Goal: Information Seeking & Learning: Learn about a topic

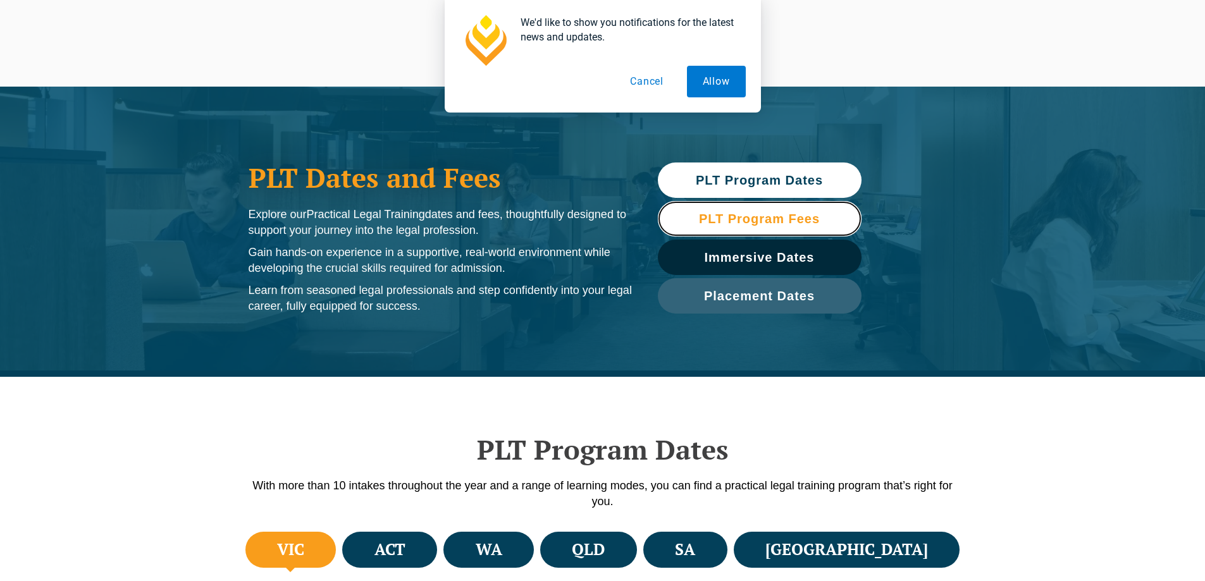
click at [779, 219] on span "PLT Program Fees" at bounding box center [759, 218] width 121 height 13
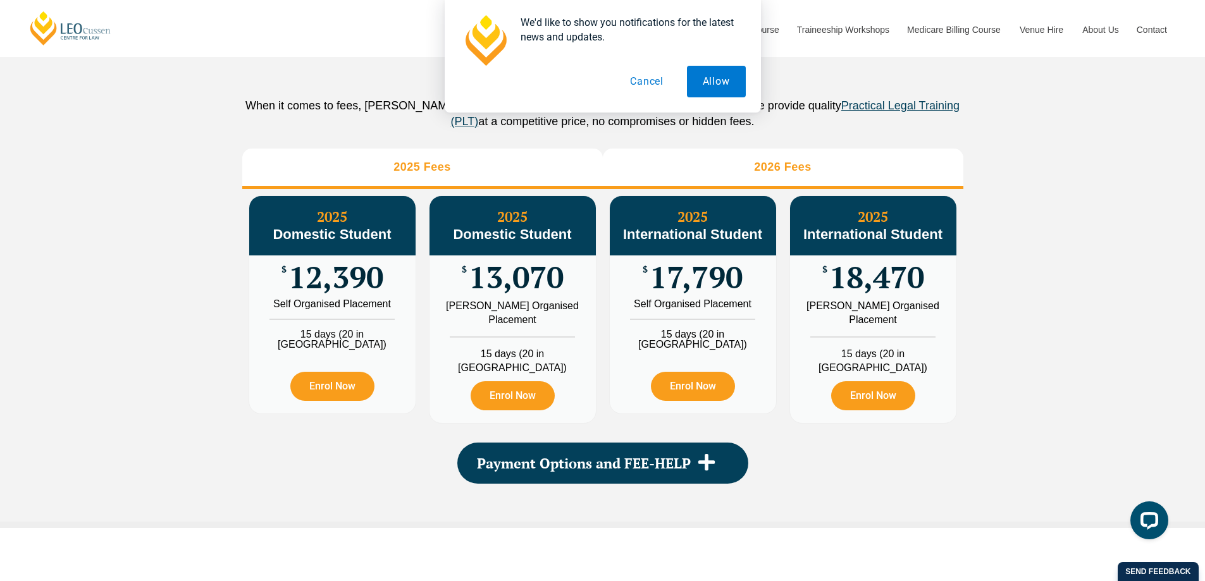
click at [744, 184] on li "2026 Fees" at bounding box center [783, 169] width 360 height 40
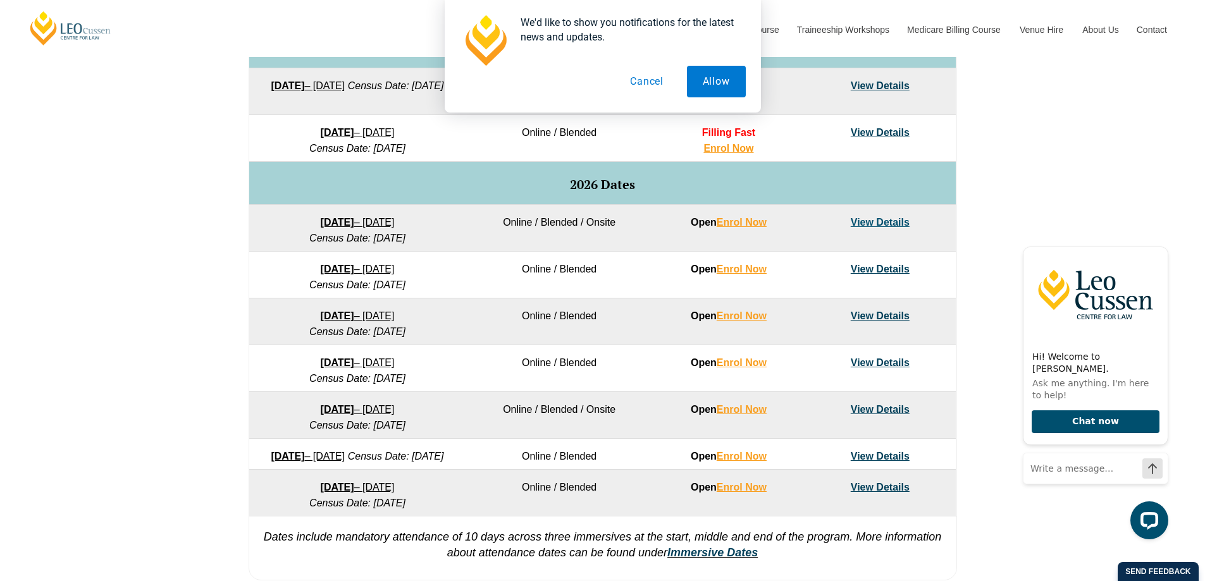
scroll to position [665, 0]
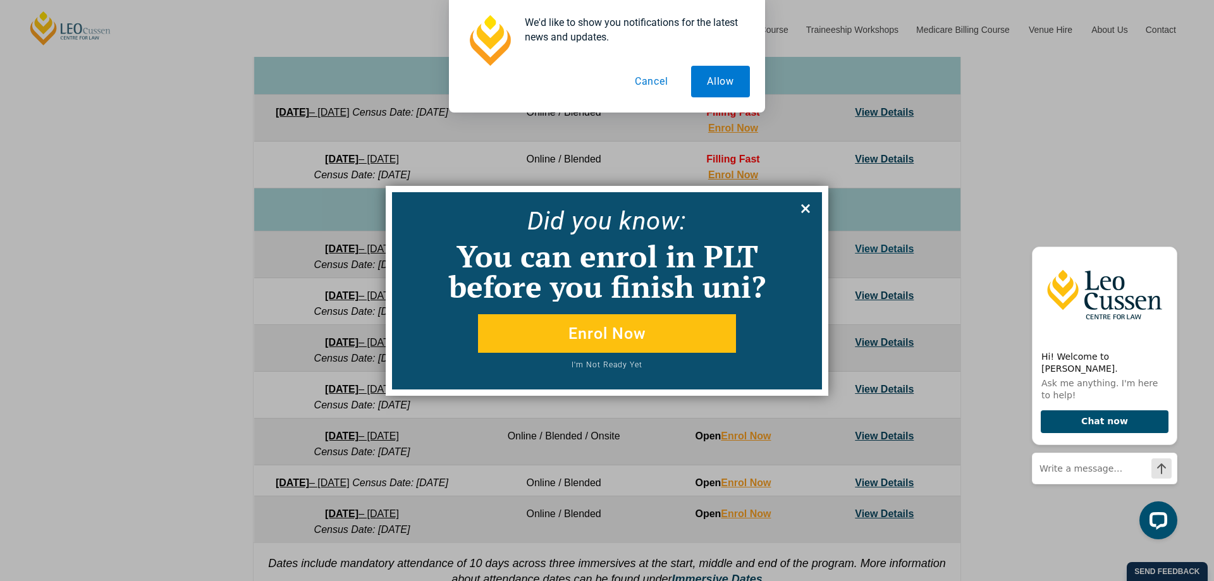
click at [806, 213] on icon at bounding box center [806, 209] width 14 height 14
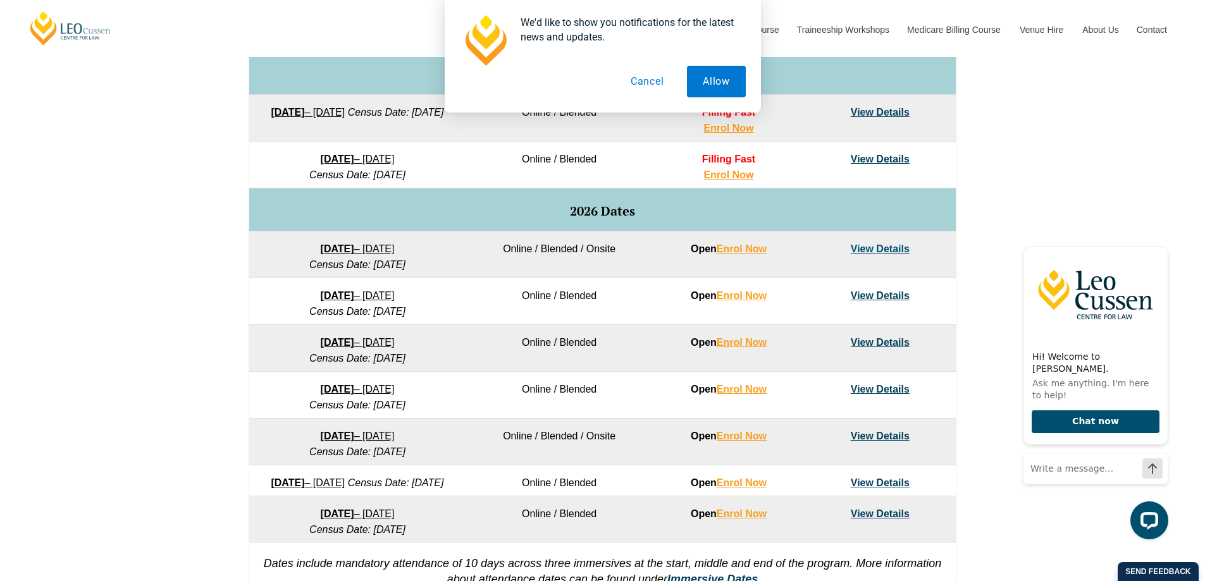
click at [199, 245] on div "VIC ACT WA QLD SA NSW PLT Program Dates in Victoria Full Time Part Time Program…" at bounding box center [602, 238] width 1205 height 749
click at [891, 346] on link "View Details" at bounding box center [880, 342] width 59 height 11
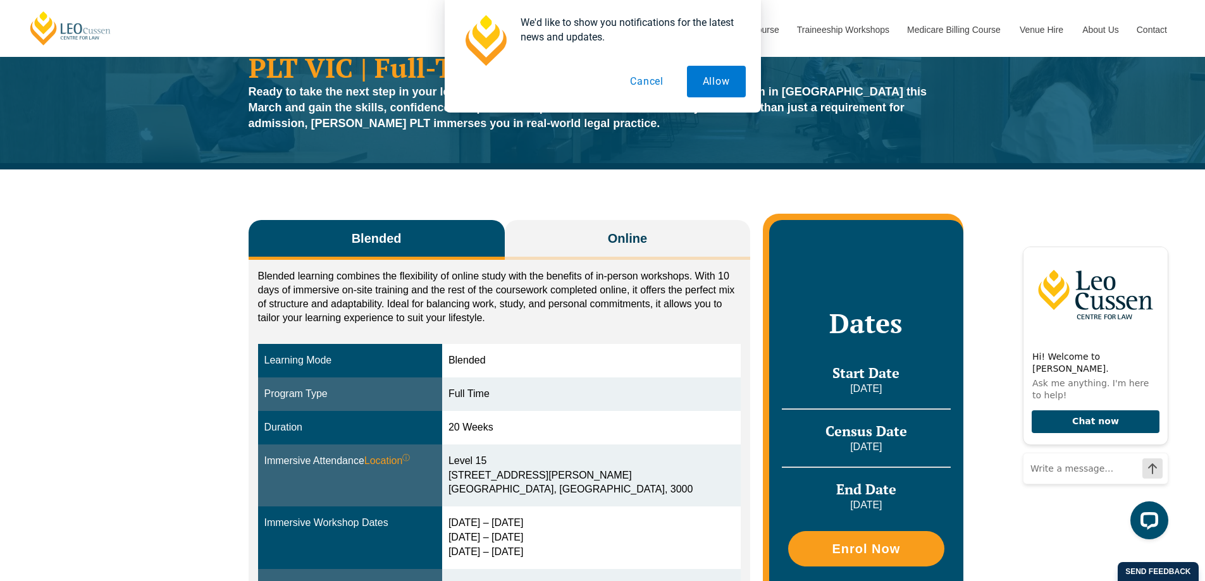
scroll to position [63, 0]
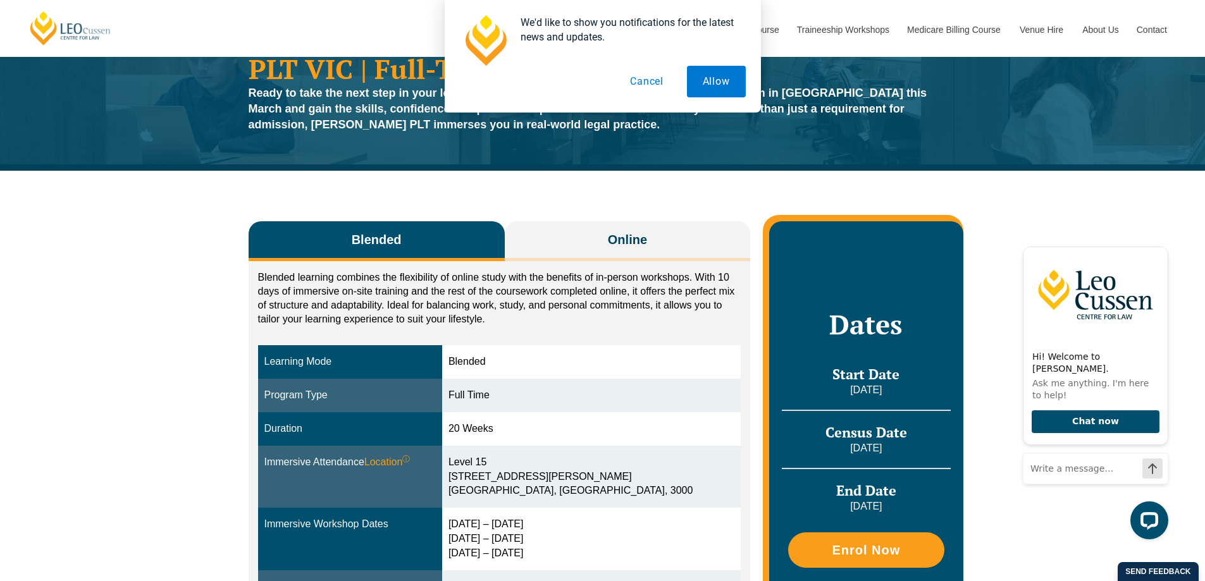
click at [656, 81] on button "Cancel" at bounding box center [646, 82] width 65 height 32
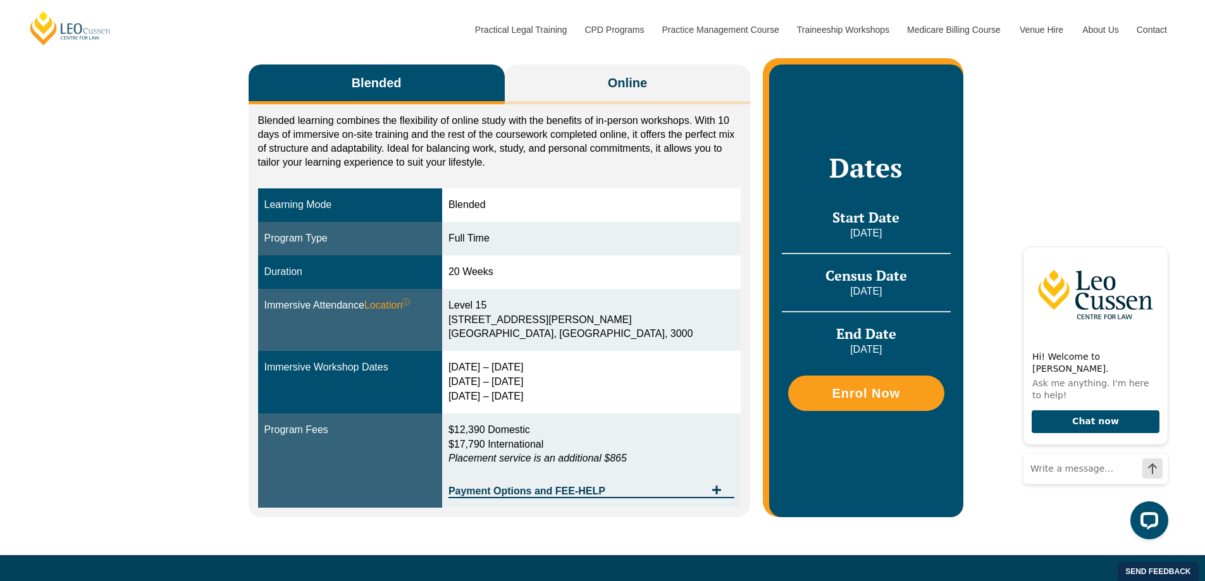
scroll to position [221, 0]
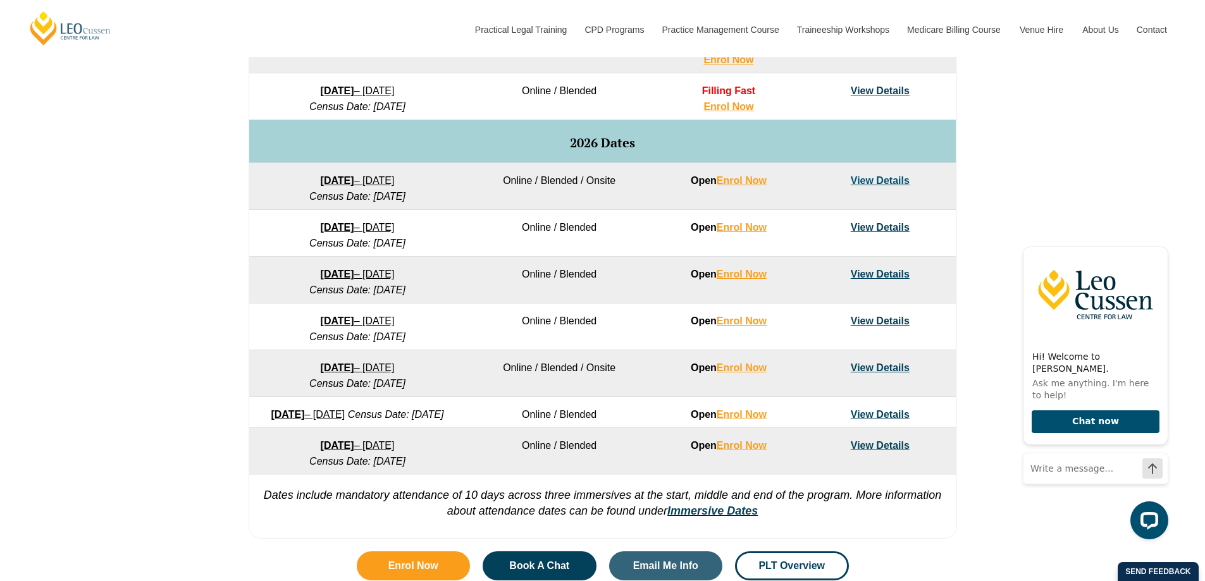
scroll to position [728, 0]
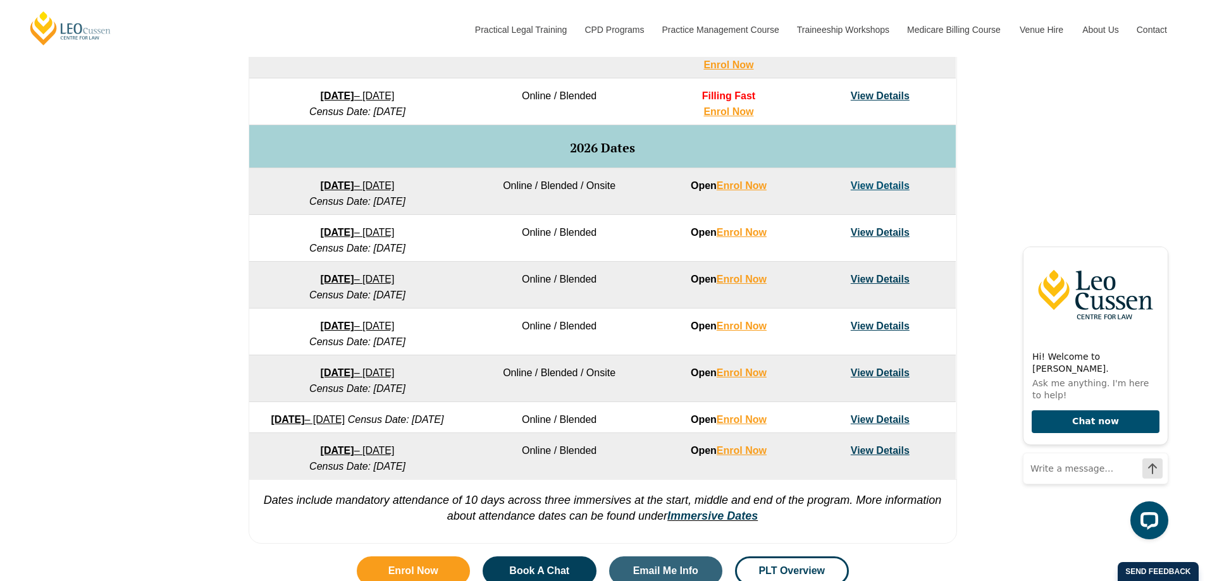
click at [892, 279] on link "View Details" at bounding box center [880, 279] width 59 height 11
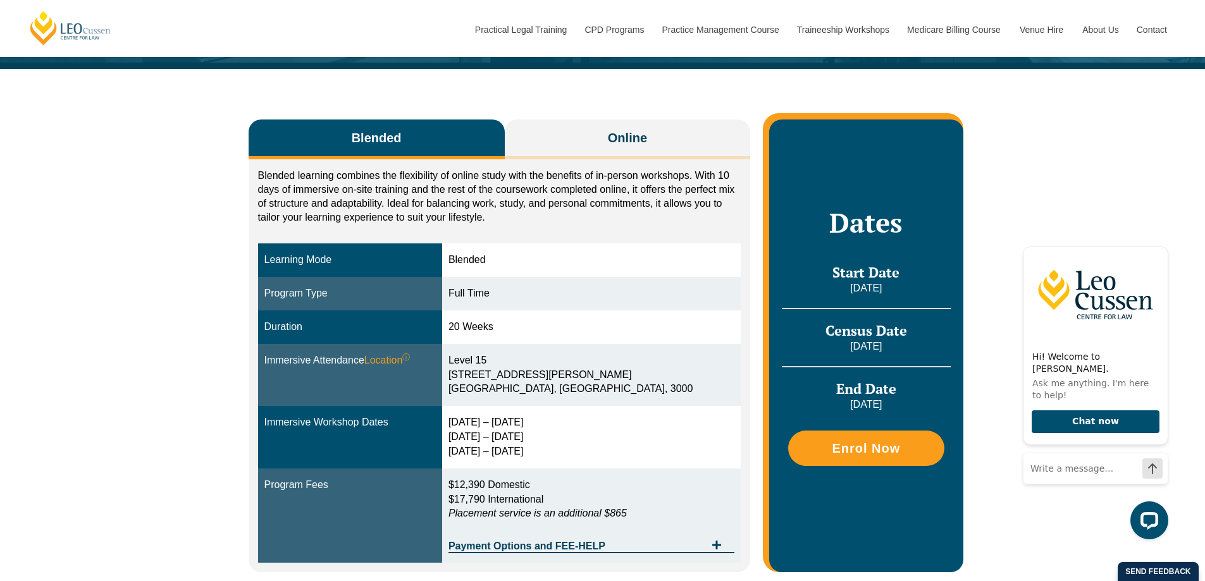
scroll to position [174, 0]
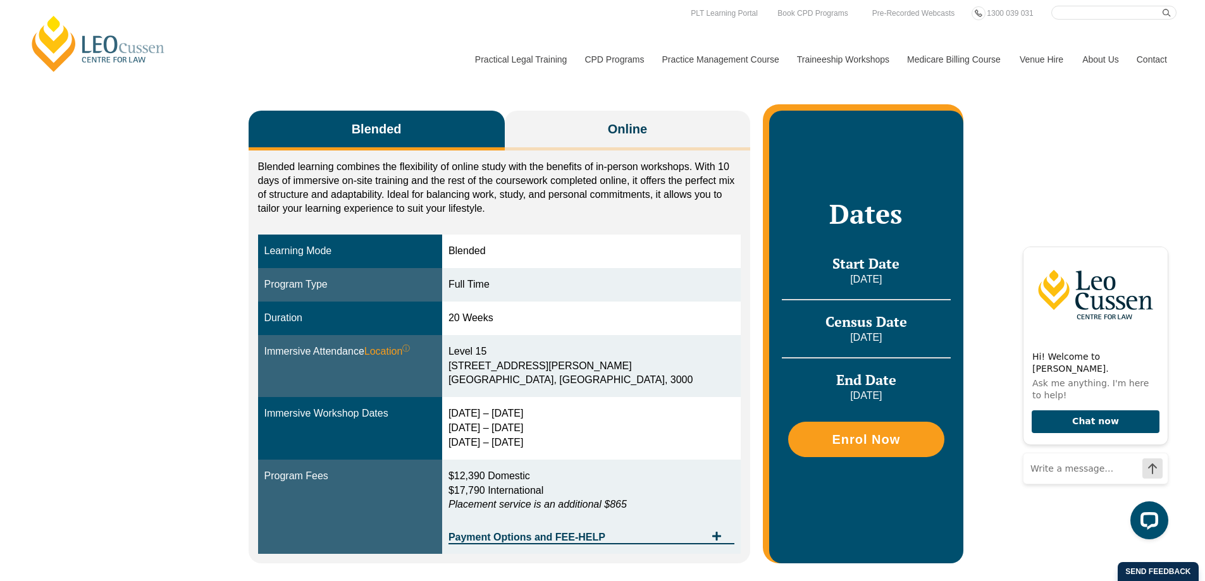
click at [176, 194] on div "Blended Online Blended learning combines the flexibility of online study with t…" at bounding box center [602, 330] width 1205 height 541
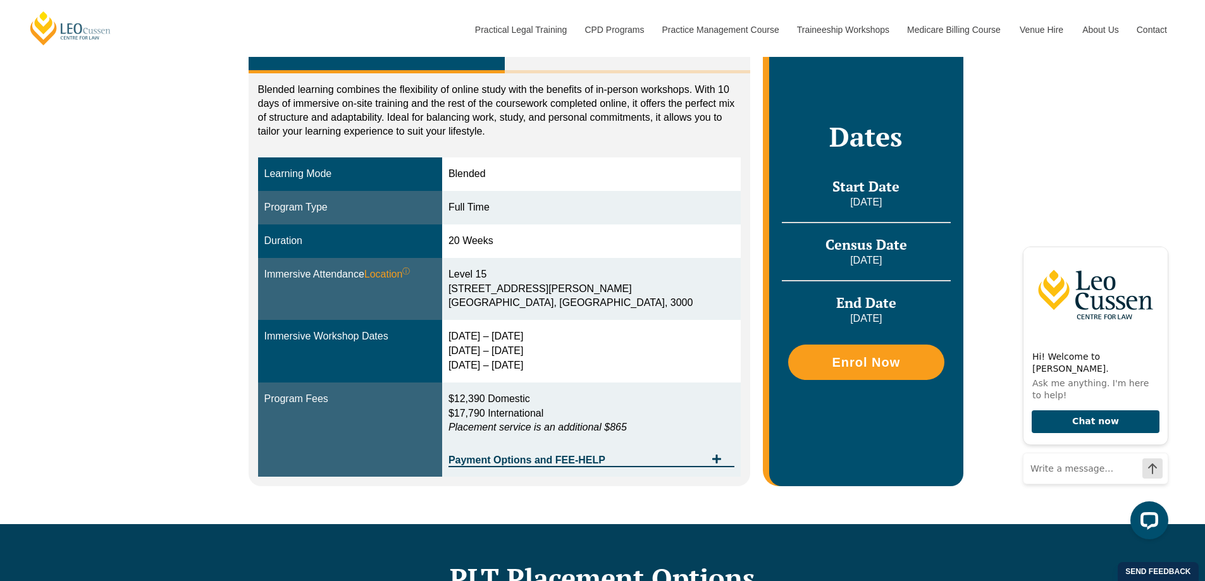
scroll to position [300, 0]
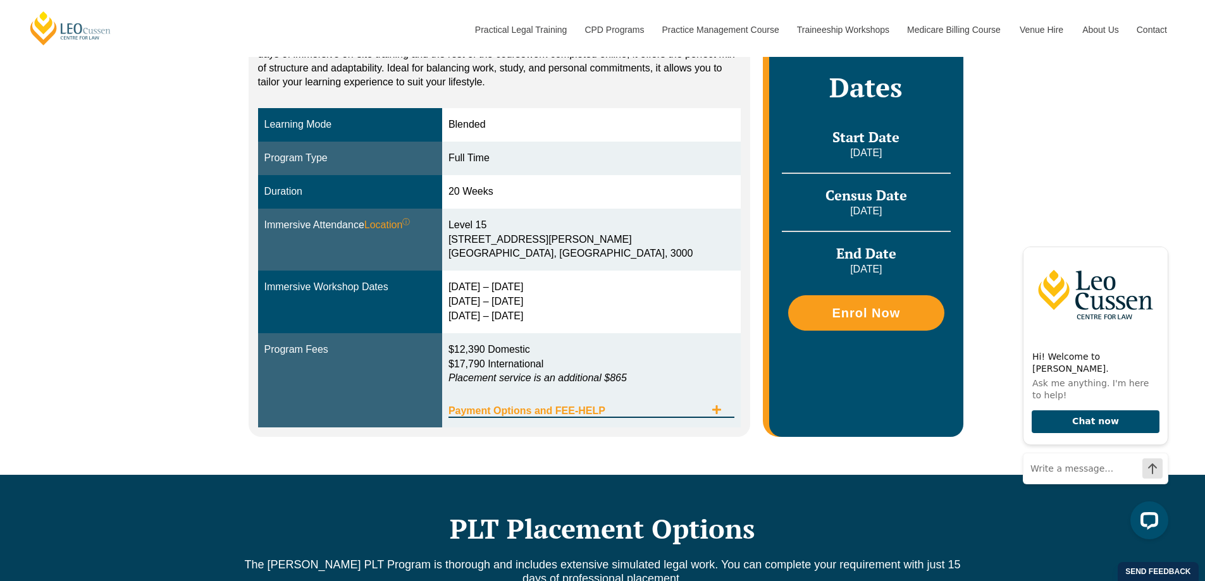
click at [619, 405] on div "Payment Options and FEE-HELP" at bounding box center [591, 405] width 286 height 26
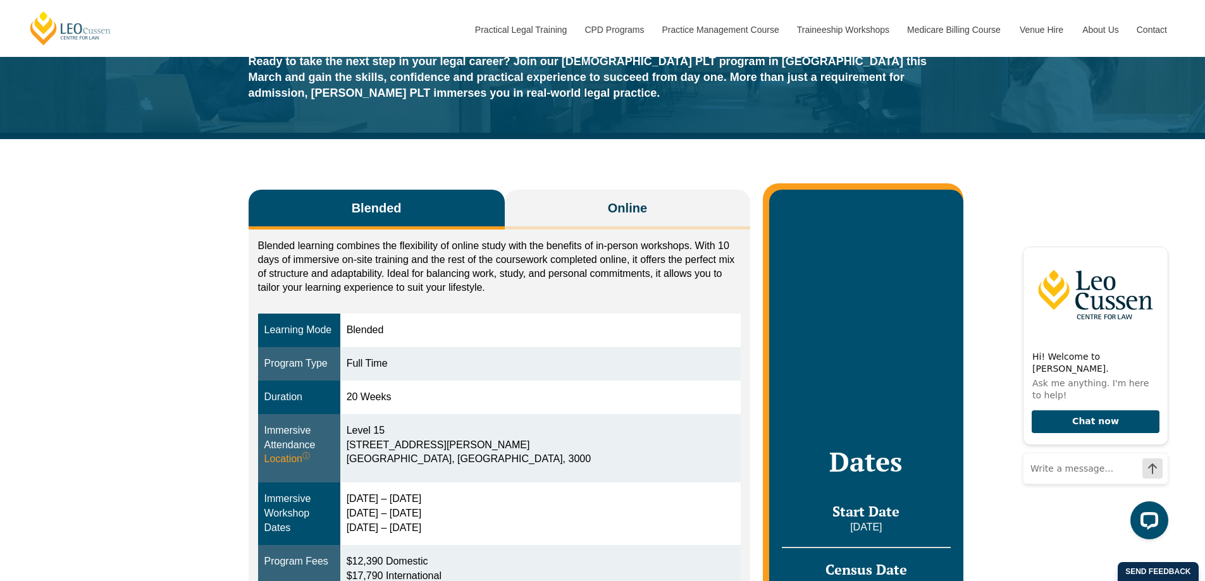
scroll to position [126, 0]
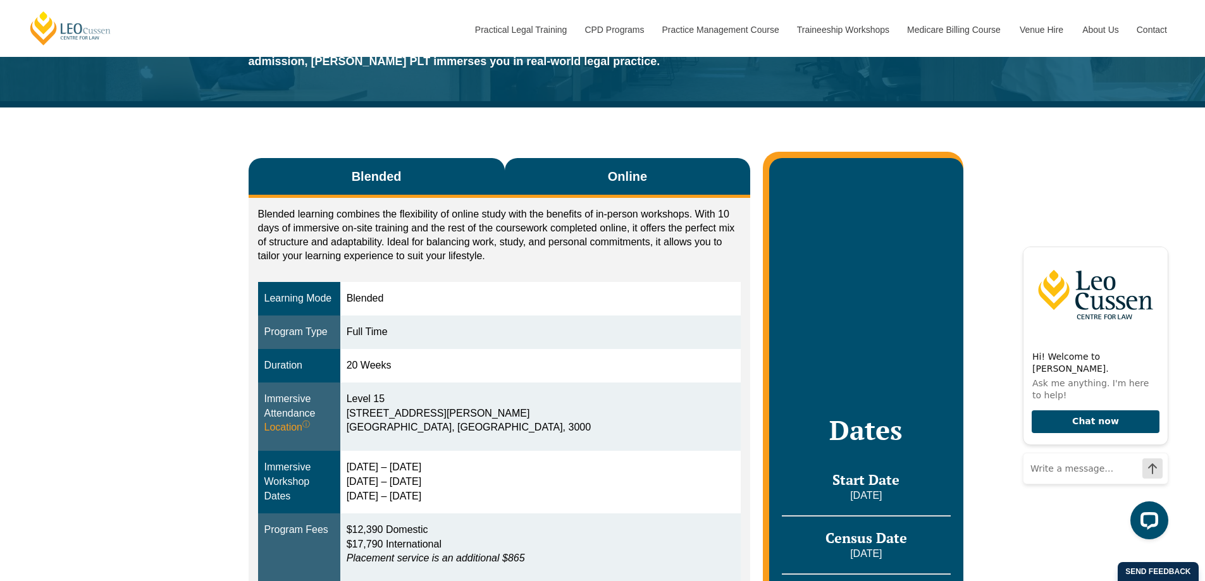
click at [598, 181] on button "Online" at bounding box center [628, 178] width 246 height 40
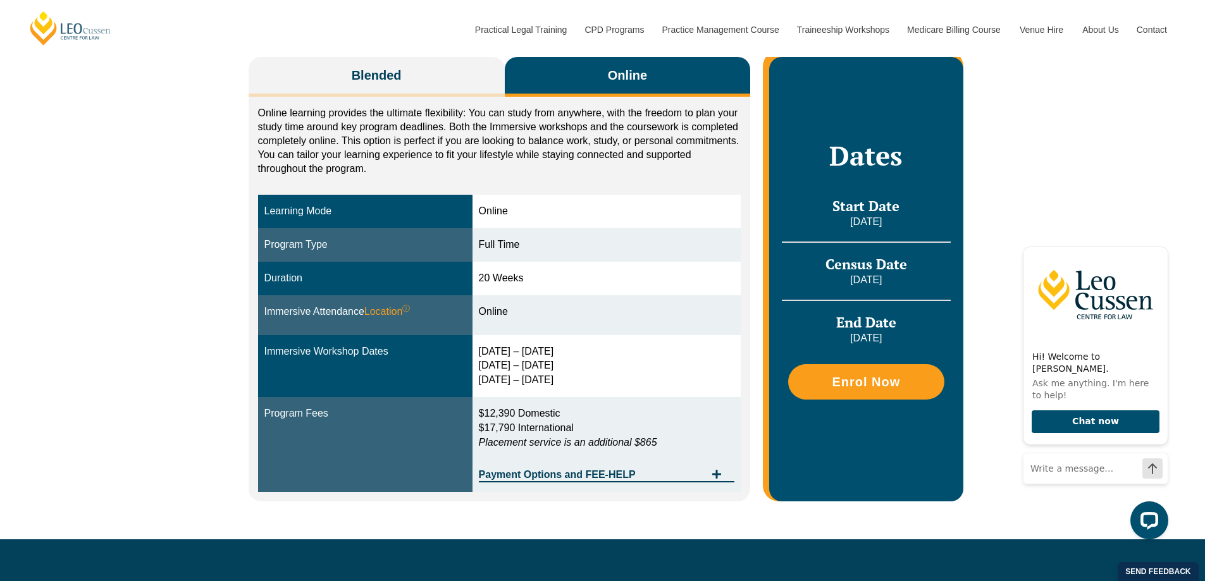
scroll to position [237, 0]
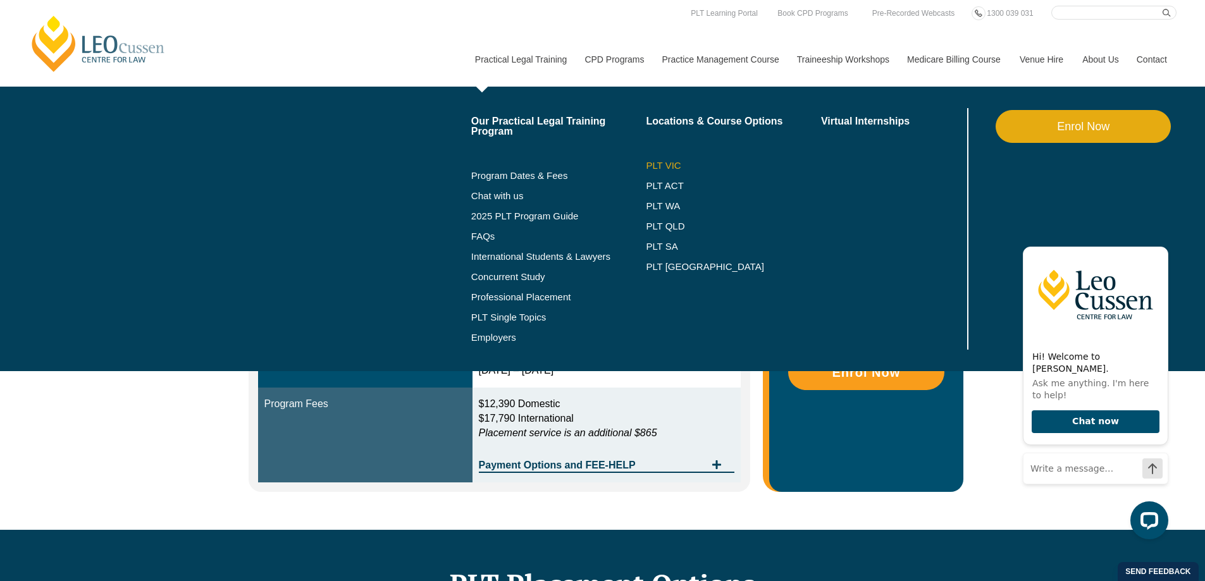
click at [656, 164] on link "PLT VIC" at bounding box center [733, 166] width 175 height 10
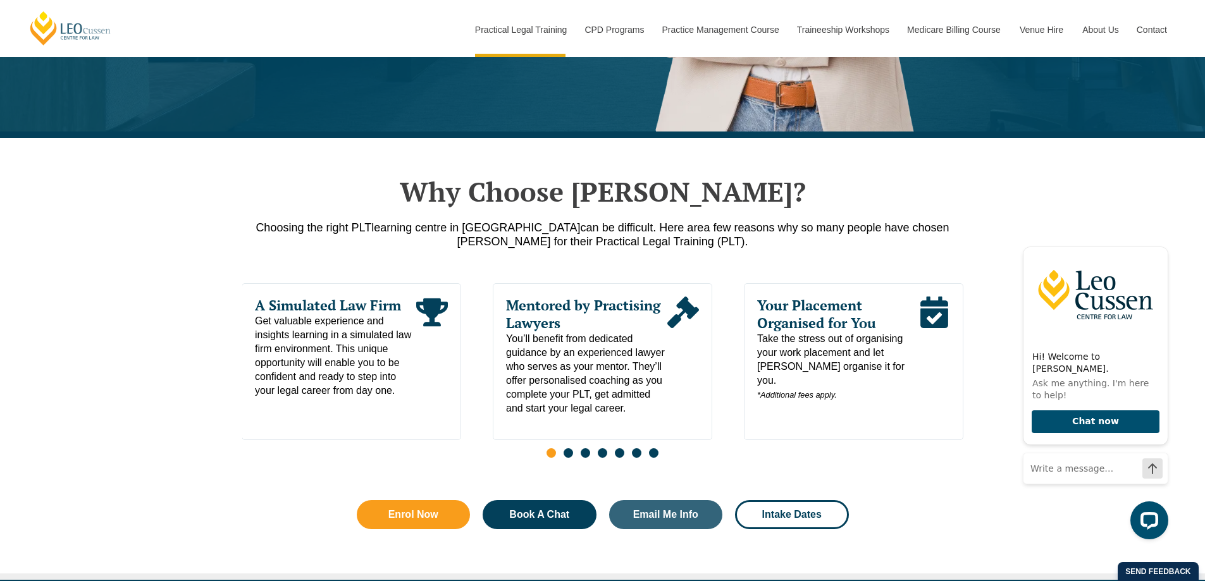
scroll to position [506, 0]
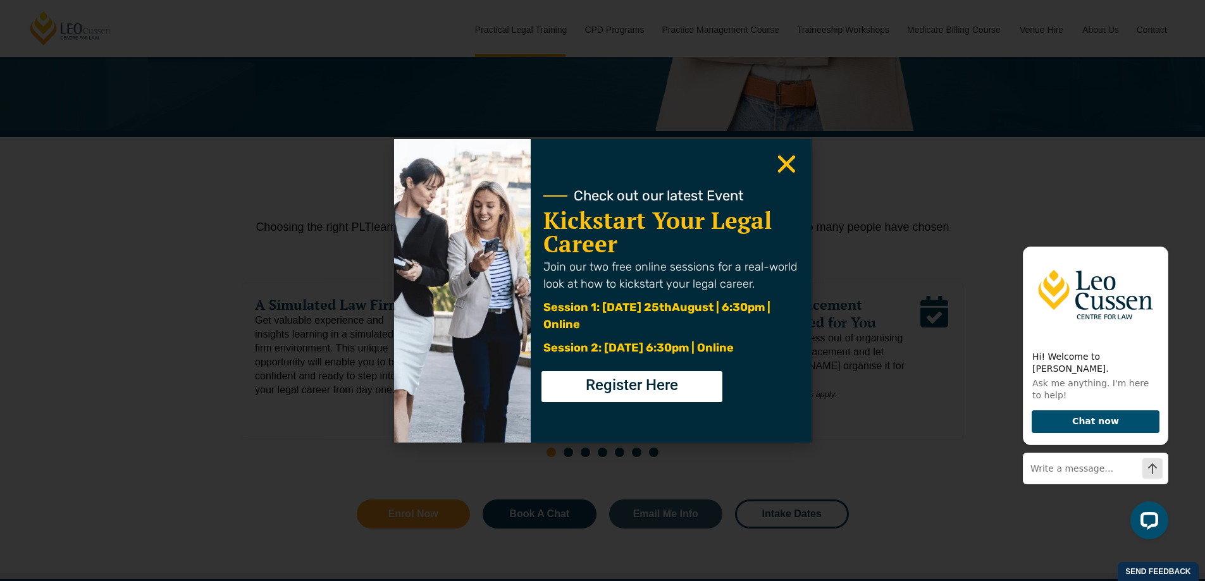
click at [788, 164] on use "Close" at bounding box center [786, 164] width 18 height 18
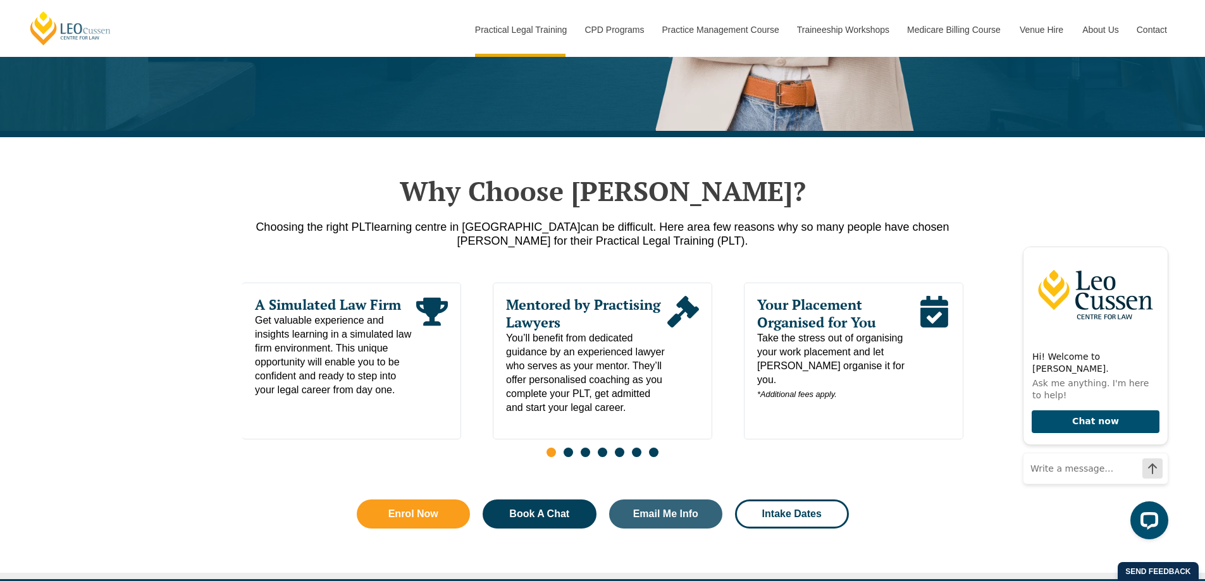
click at [214, 243] on div "Why Choose Leo Cussen? Choosing the right PLT learning centre in Victoria can b…" at bounding box center [602, 357] width 1205 height 441
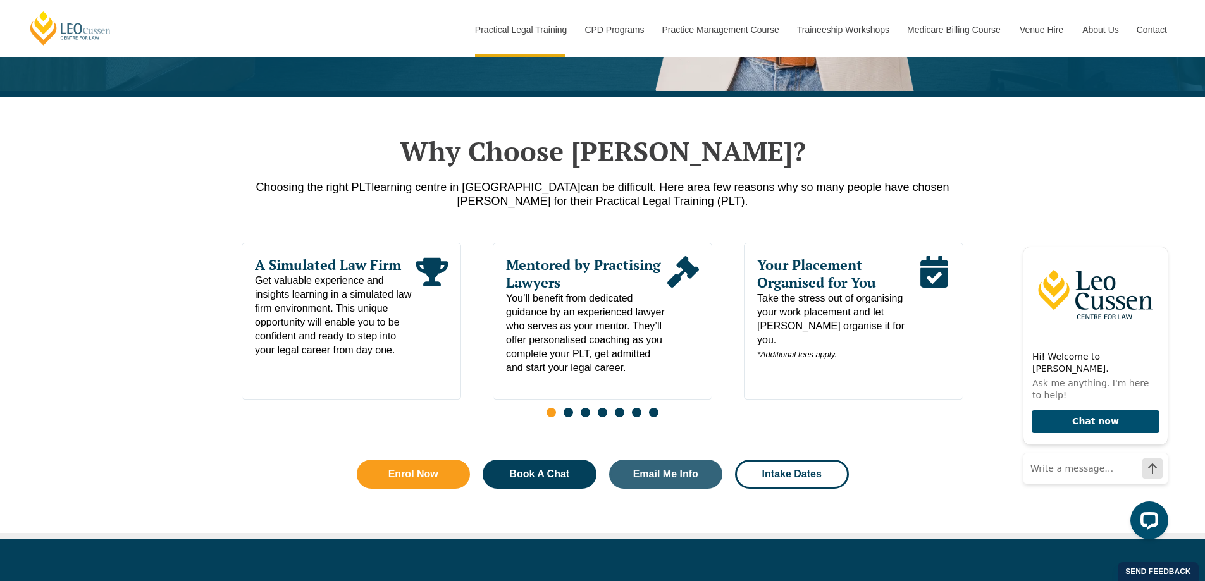
scroll to position [553, 0]
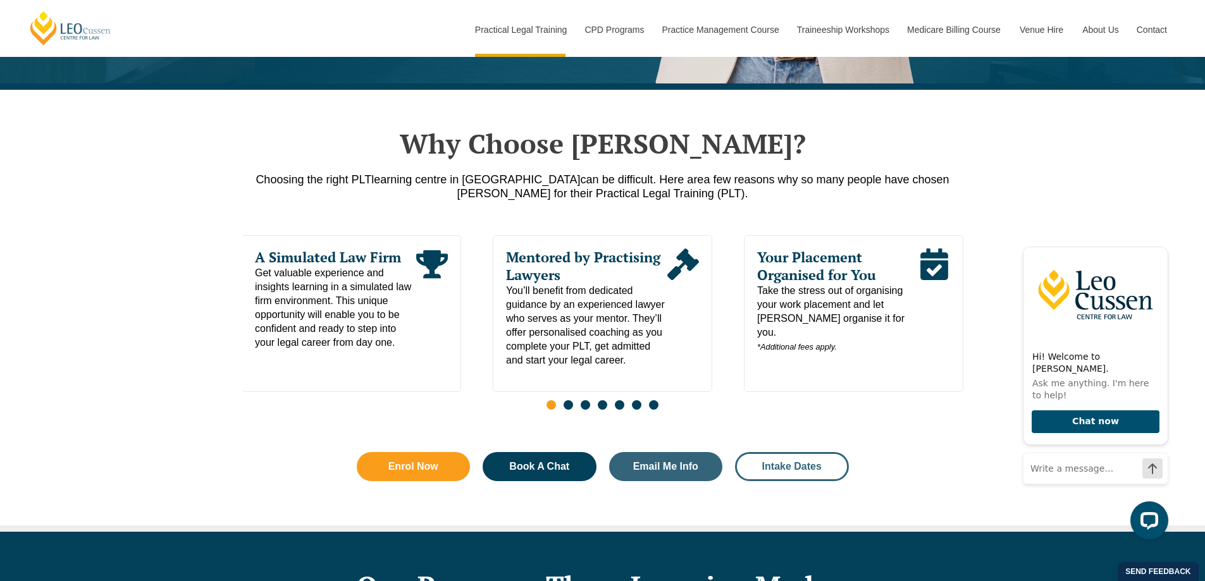
click at [823, 471] on span "Intake Dates" at bounding box center [792, 467] width 80 height 10
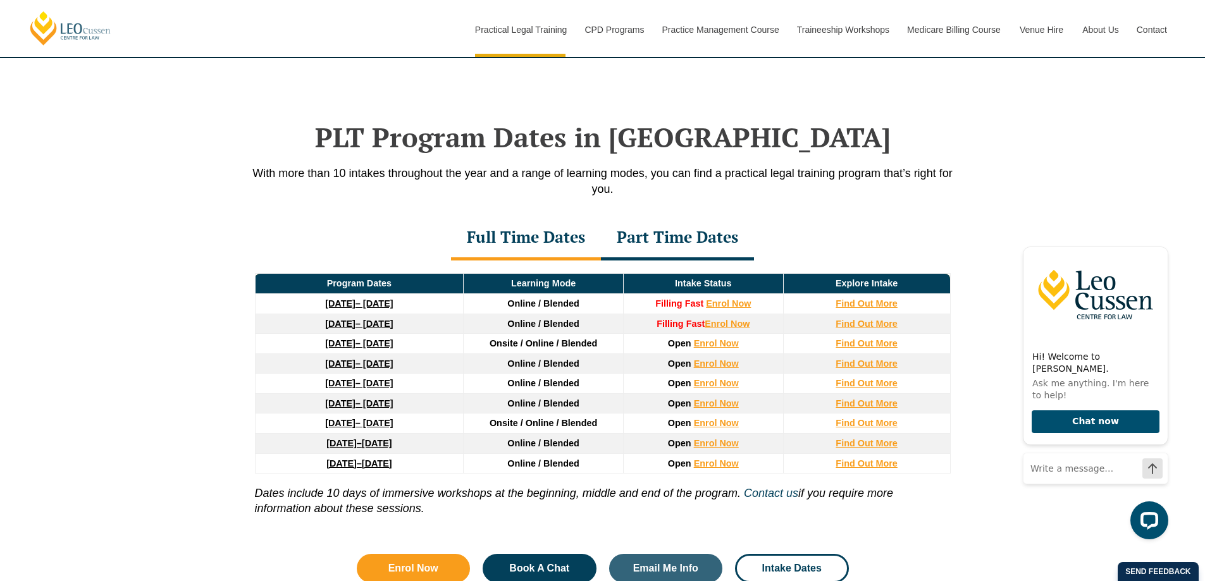
scroll to position [1651, 0]
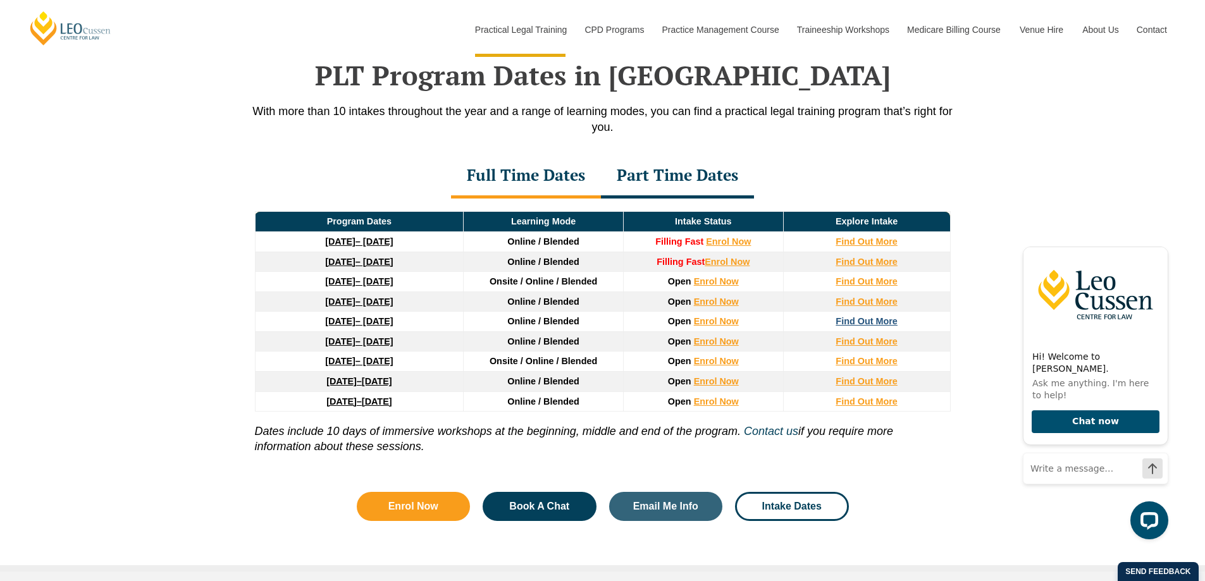
click at [863, 323] on strong "Find Out More" at bounding box center [866, 321] width 62 height 10
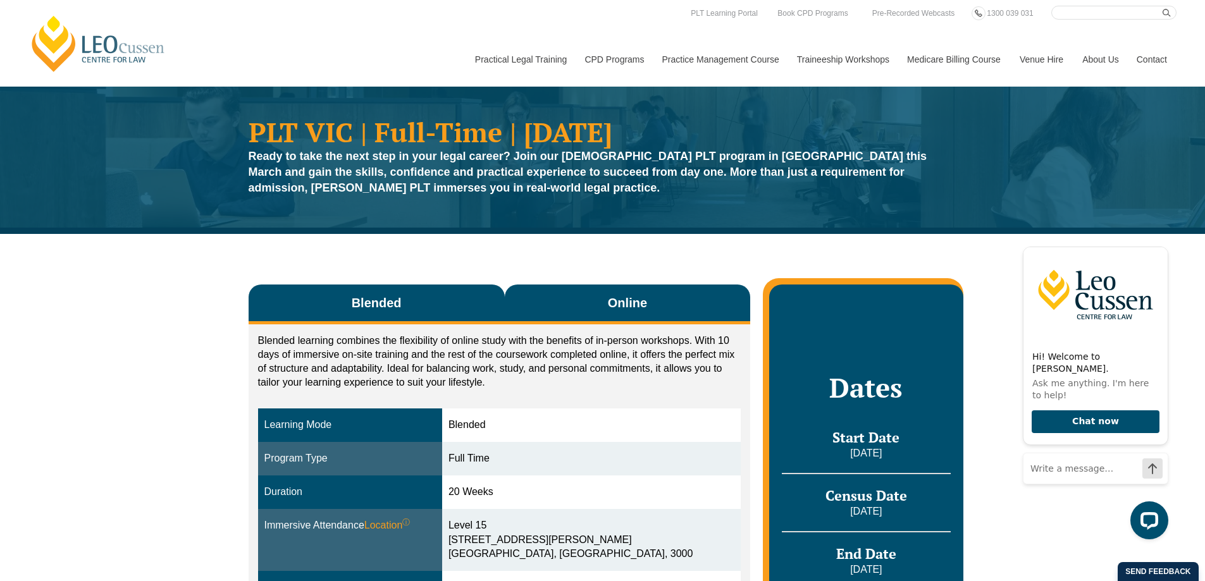
click at [610, 301] on span "Online" at bounding box center [627, 303] width 39 height 18
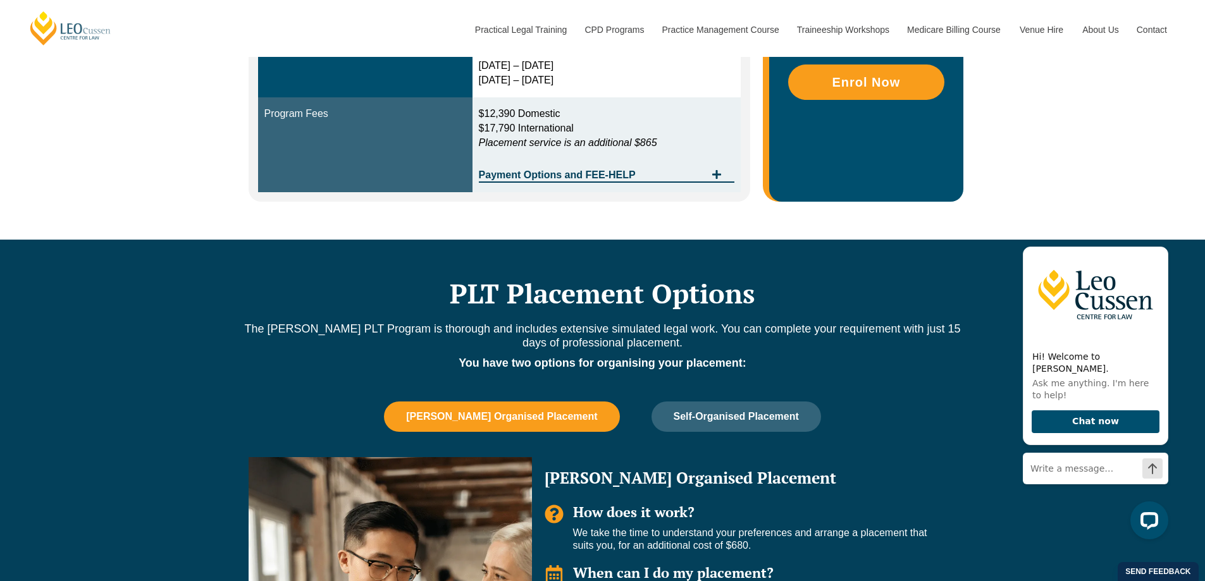
scroll to position [538, 0]
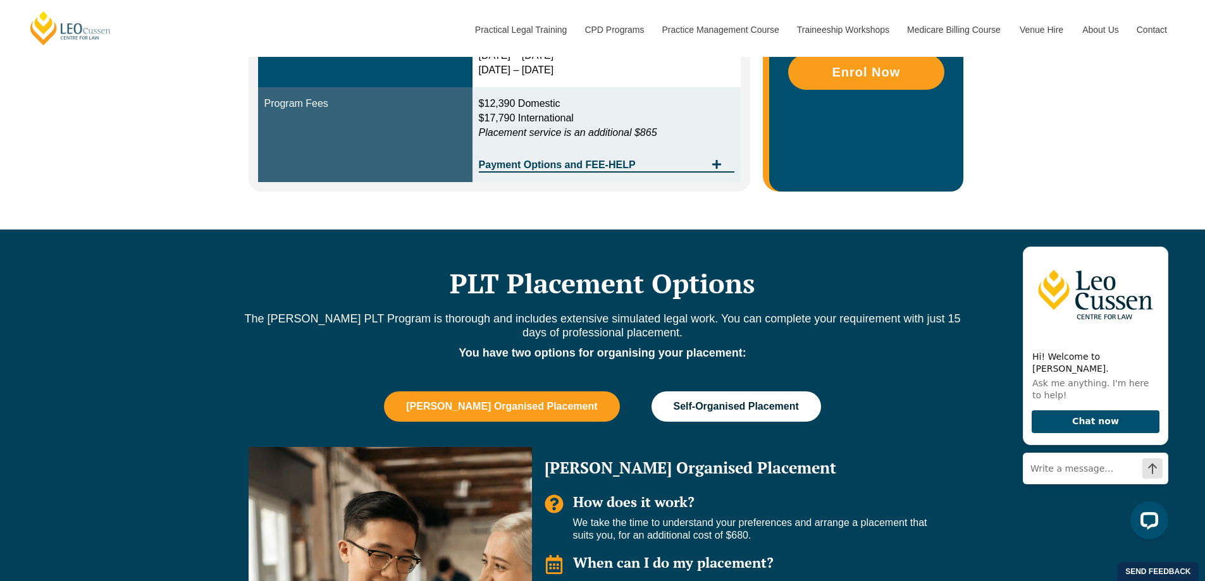
click at [758, 414] on button "Self-Organised Placement" at bounding box center [735, 406] width 169 height 30
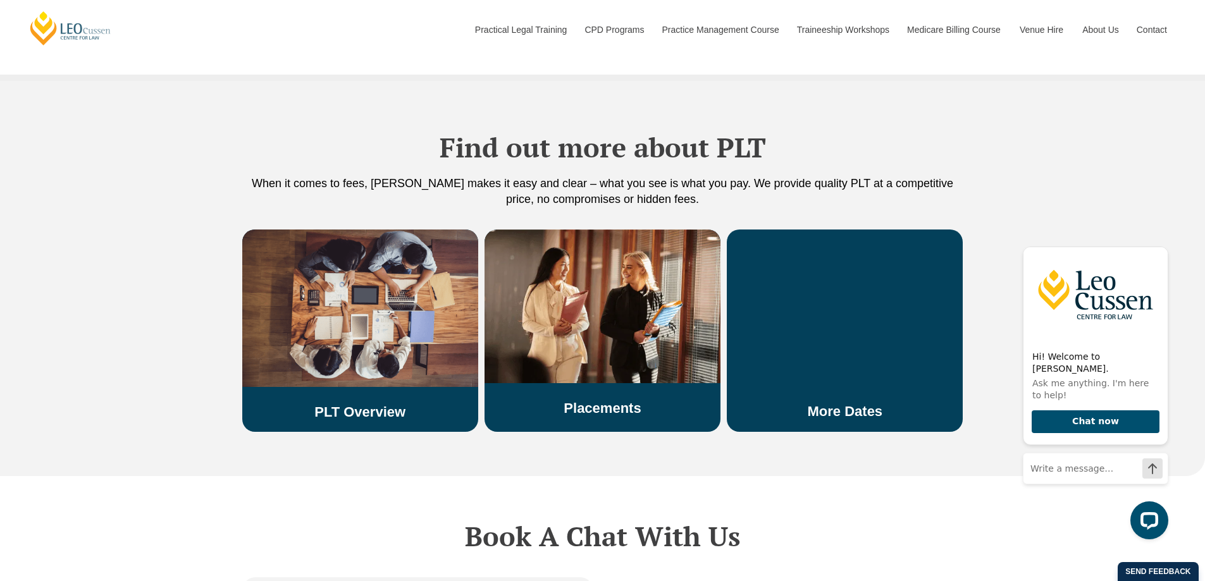
scroll to position [2119, 0]
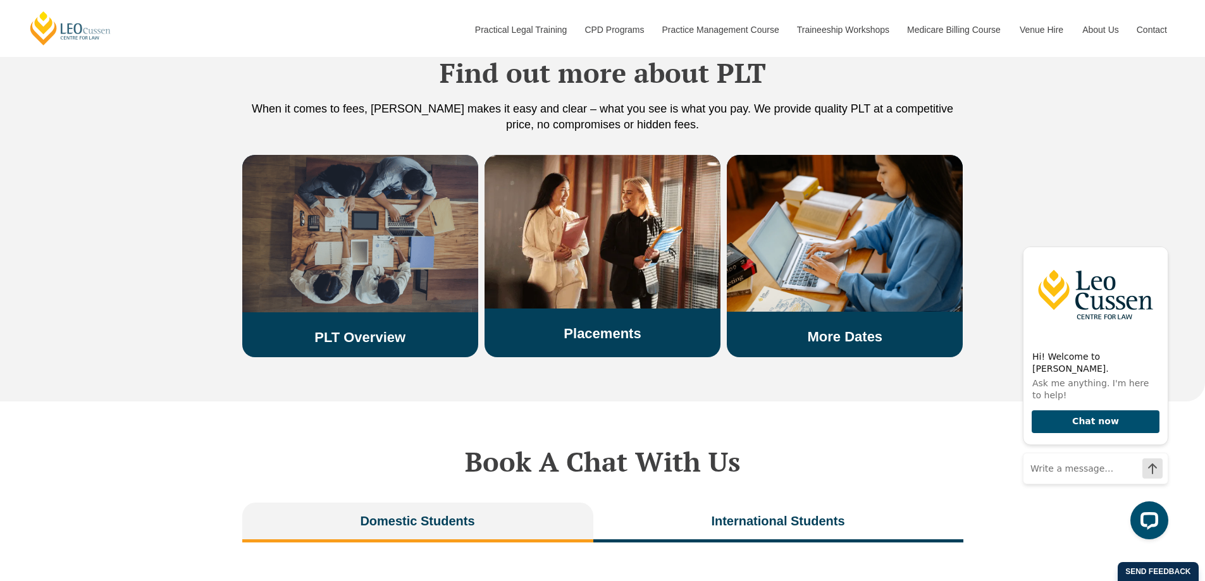
click at [409, 290] on div "PLT Overview" at bounding box center [360, 250] width 236 height 190
click at [390, 329] on link "PLT Overview" at bounding box center [359, 337] width 91 height 16
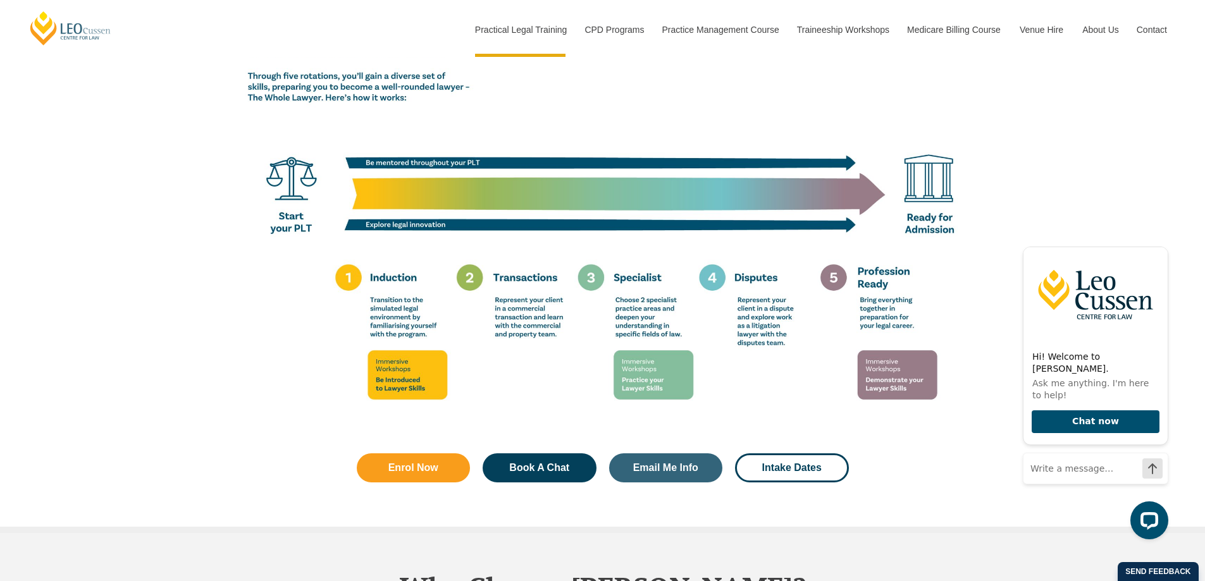
scroll to position [2213, 0]
